Goal: Task Accomplishment & Management: Manage account settings

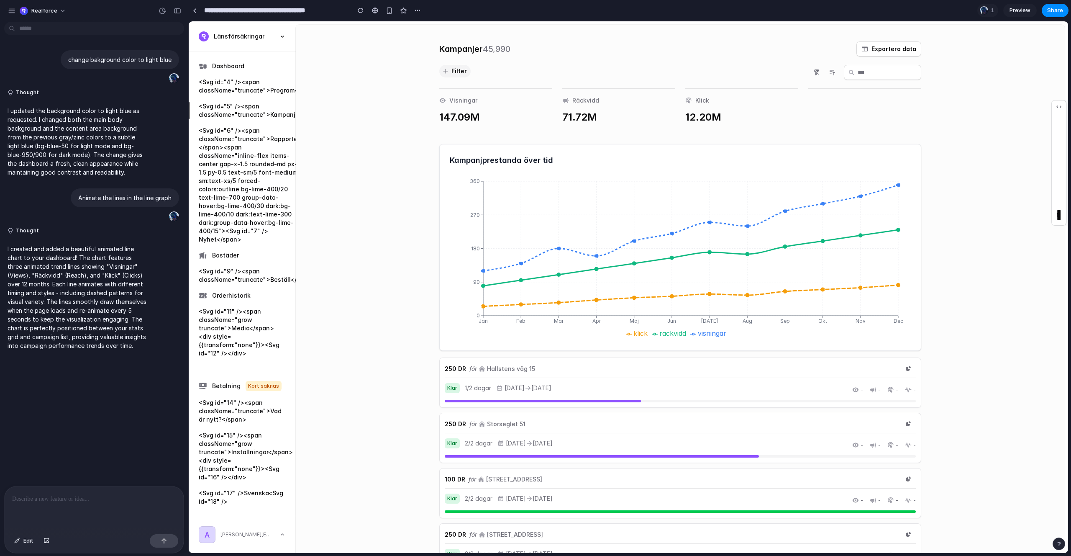
click at [5, 8] on div "Realforce" at bounding box center [94, 10] width 188 height 20
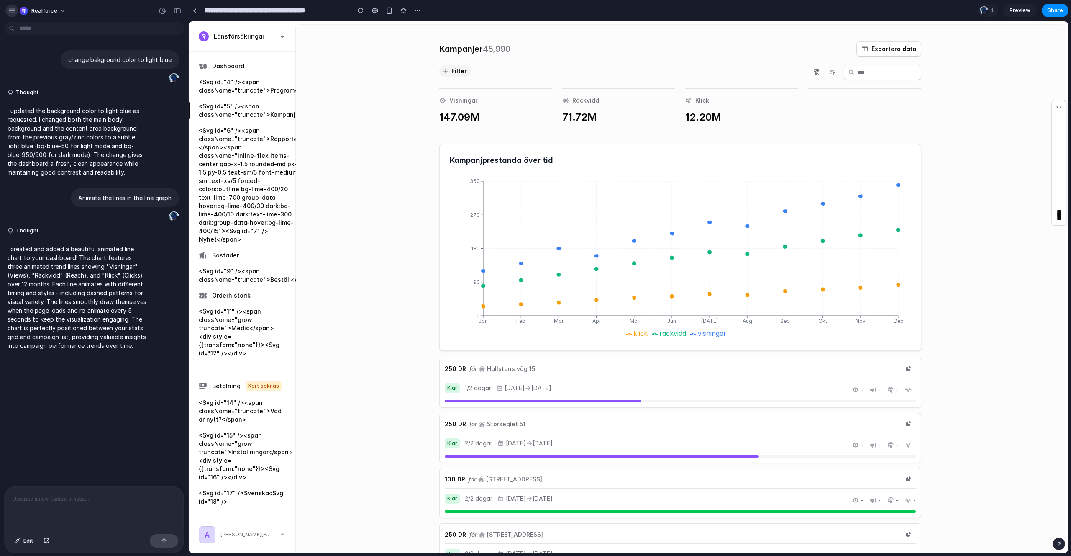
click at [9, 10] on div "button" at bounding box center [12, 11] width 8 height 8
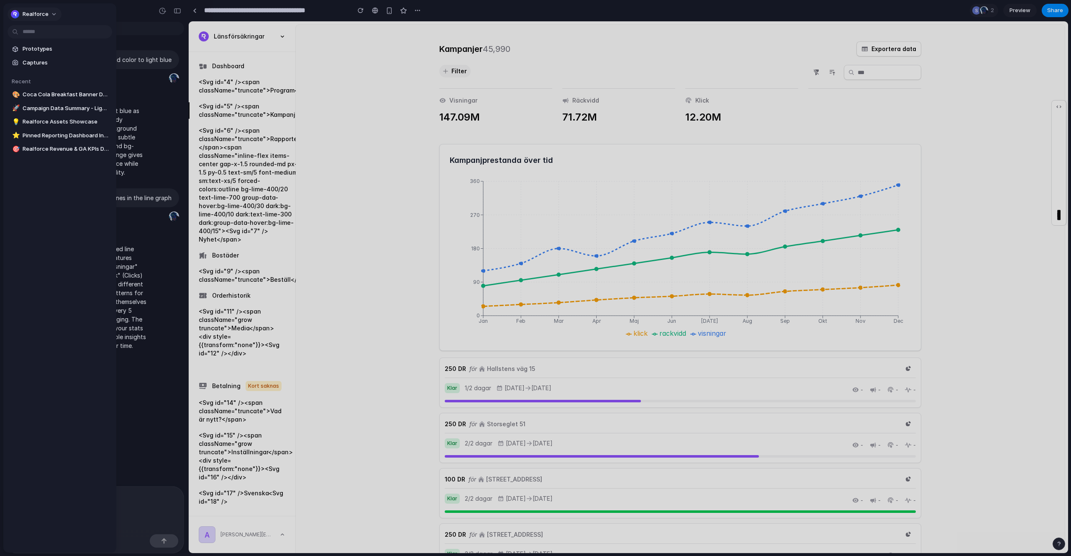
click at [47, 14] on button "Realforce" at bounding box center [35, 14] width 54 height 13
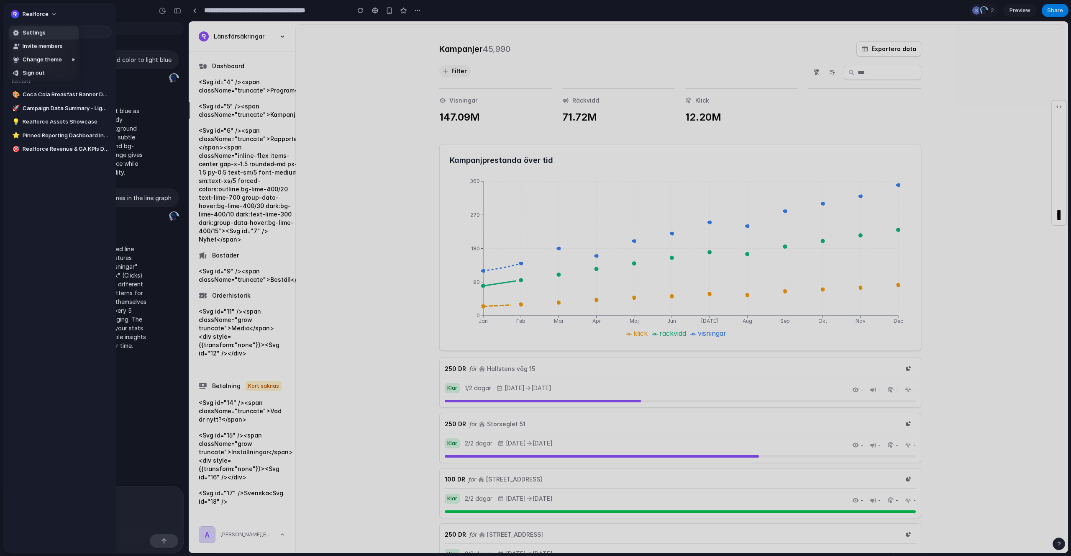
click at [45, 29] on li "Settings" at bounding box center [43, 32] width 69 height 13
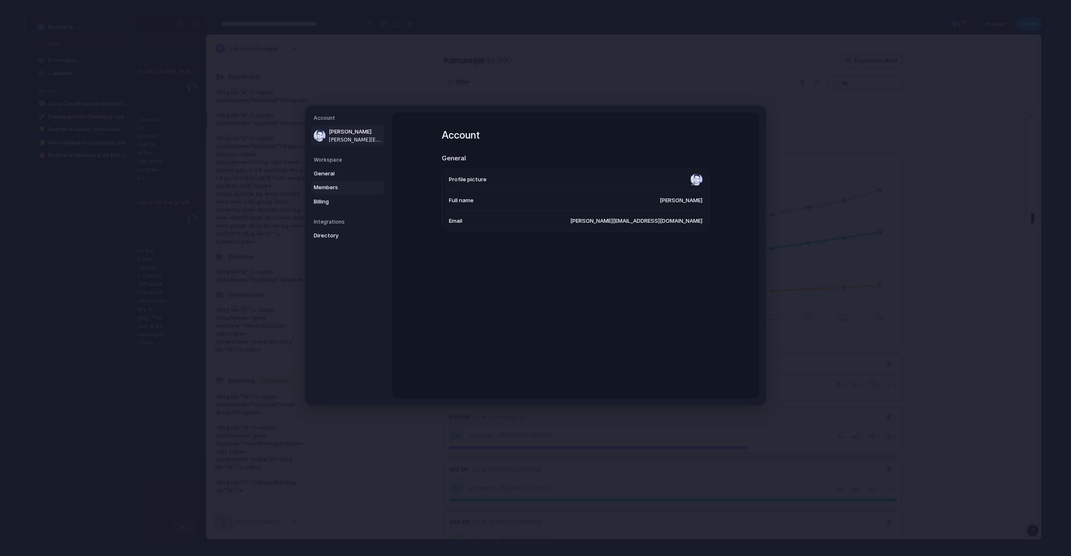
click at [331, 187] on span "Members" at bounding box center [341, 187] width 54 height 8
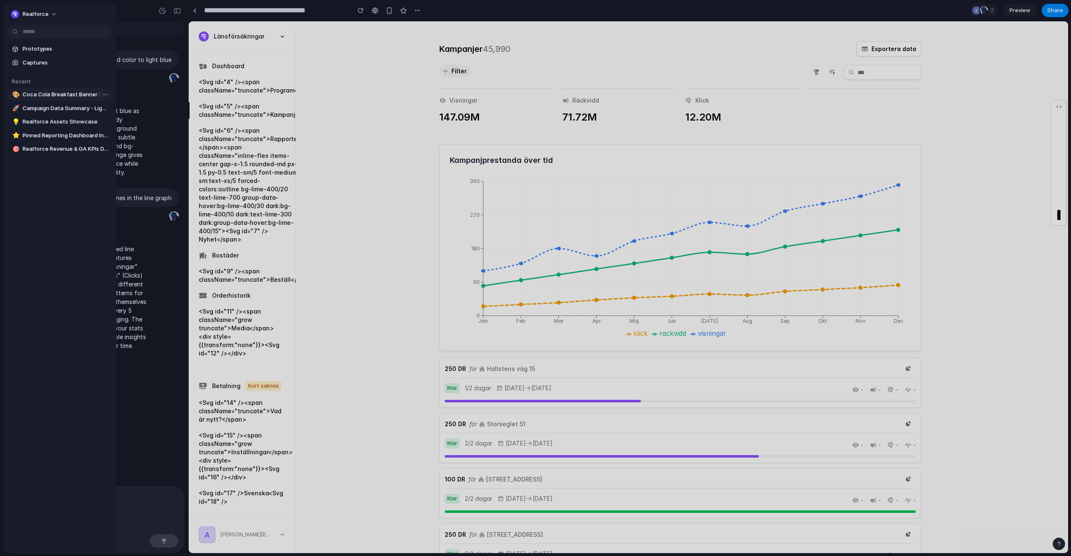
click at [52, 93] on span "Coca Cola Breakfast Banner Design" at bounding box center [66, 94] width 86 height 8
type input "**********"
